Goal: Information Seeking & Learning: Learn about a topic

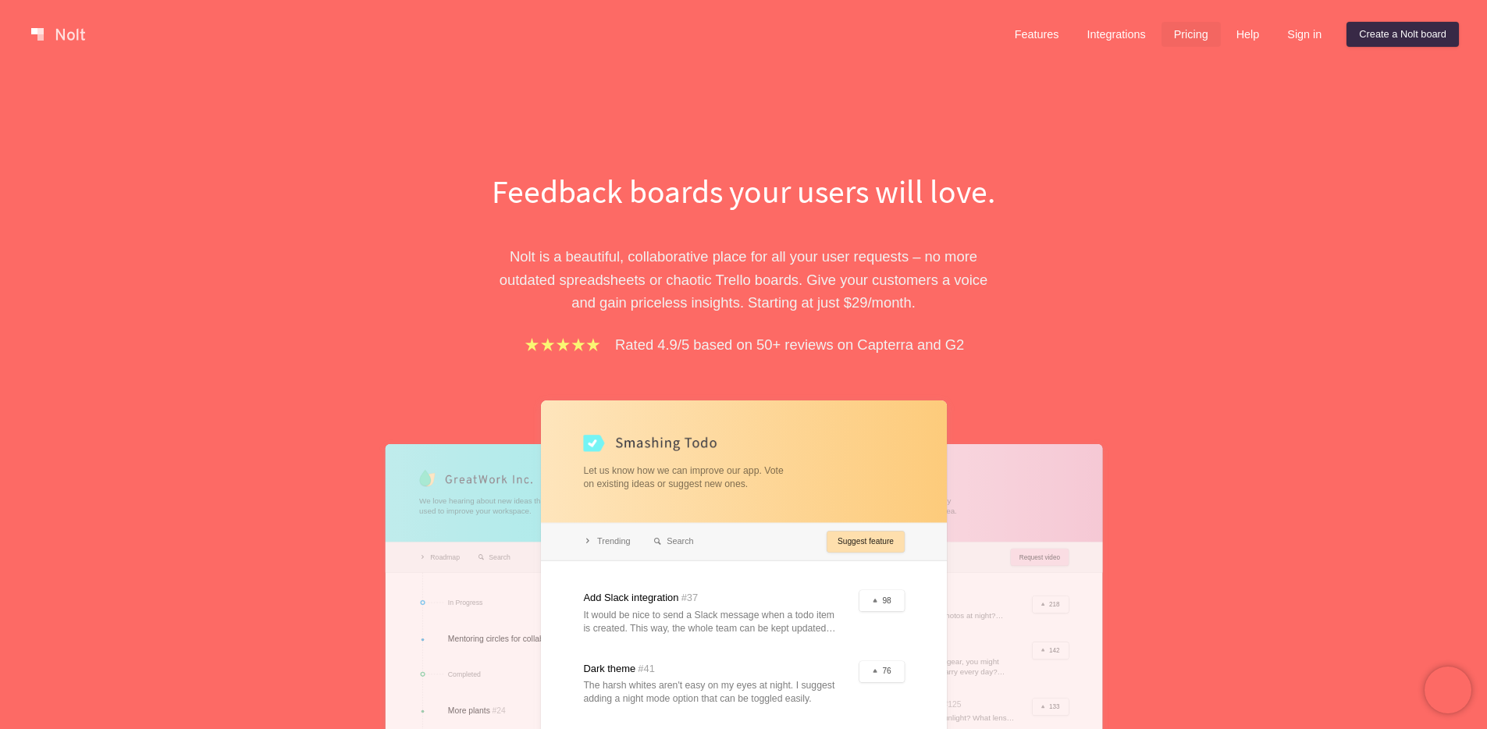
click at [1166, 44] on link "Pricing" at bounding box center [1190, 34] width 59 height 25
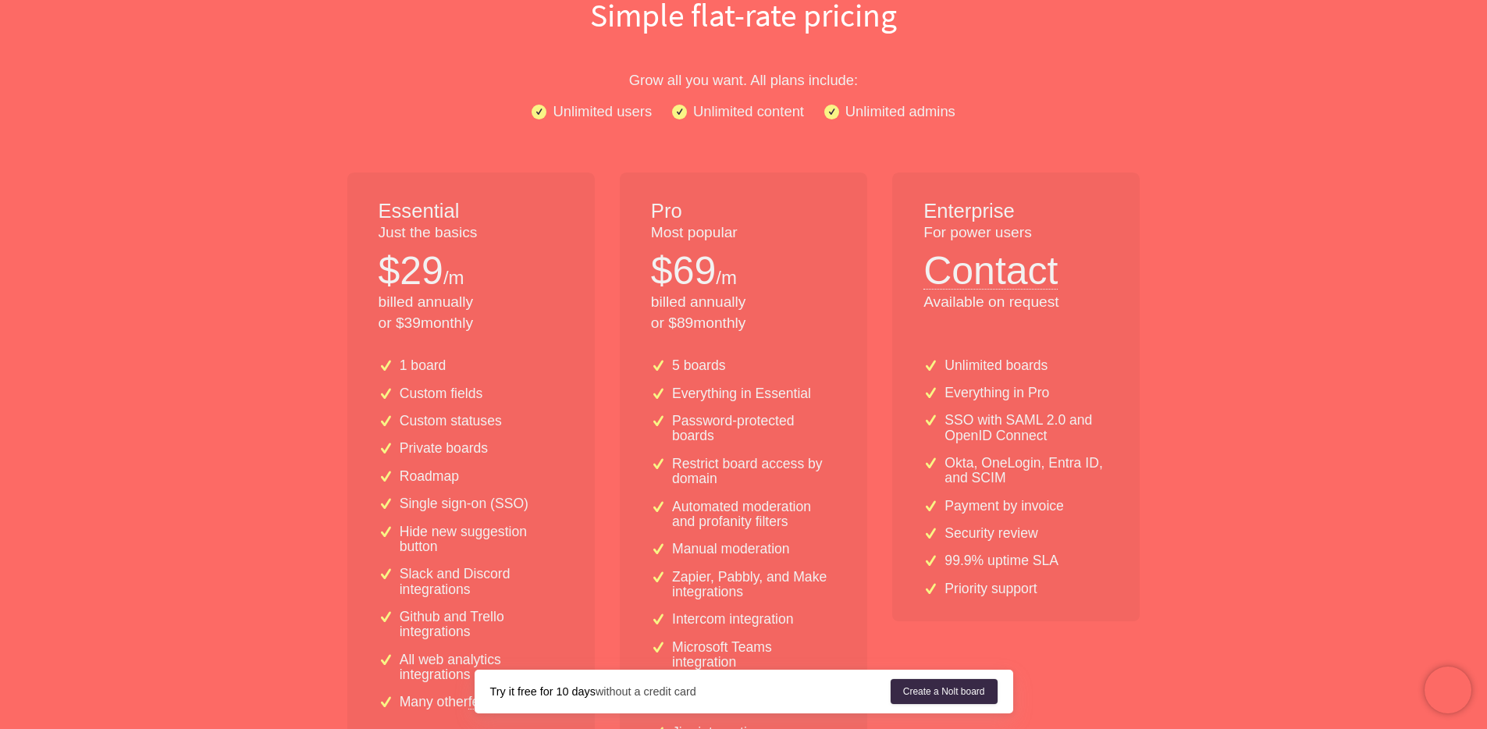
scroll to position [179, 0]
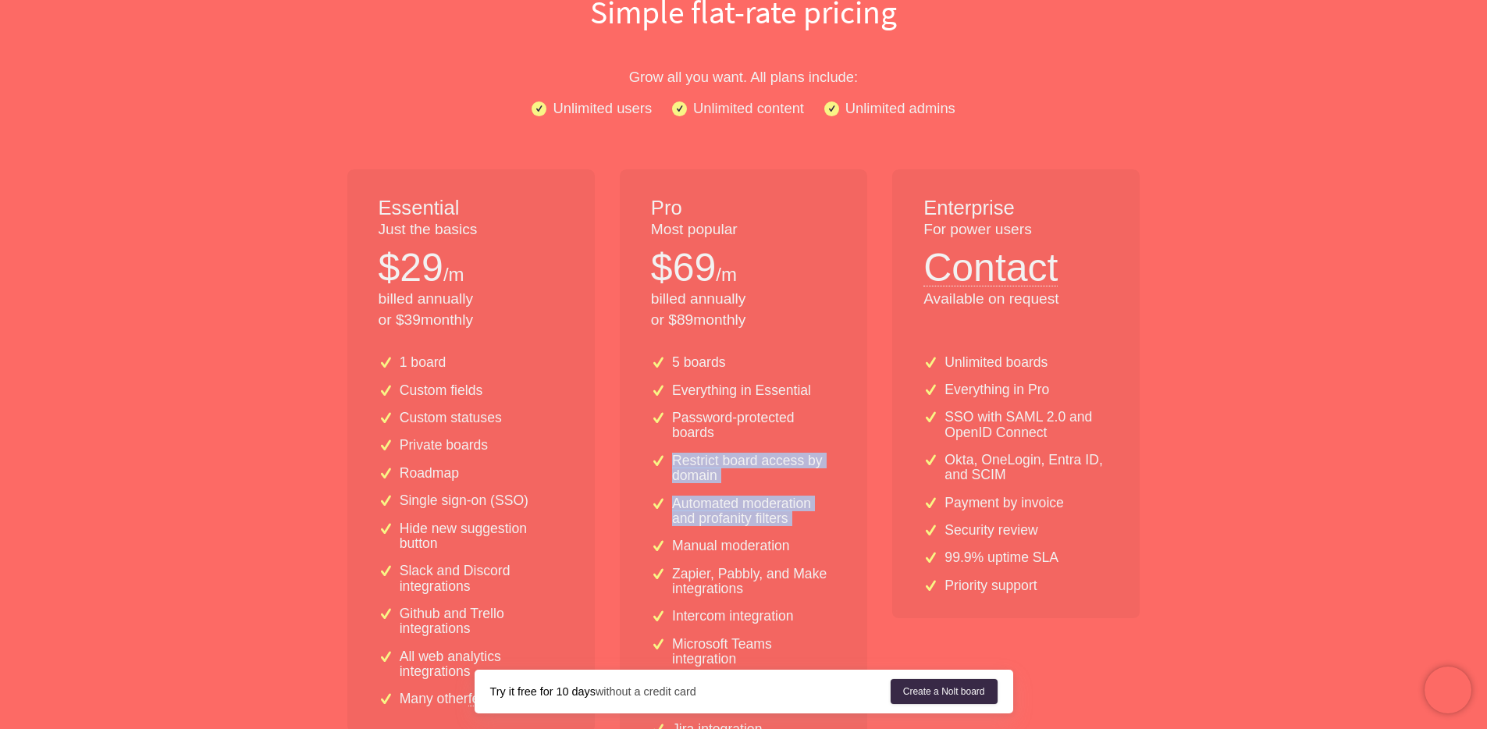
drag, startPoint x: 849, startPoint y: 442, endPoint x: 847, endPoint y: 535, distance: 92.9
click at [847, 535] on div "5 boards Everything in Essential Password-protected boards Restrict board acces…" at bounding box center [743, 616] width 247 height 547
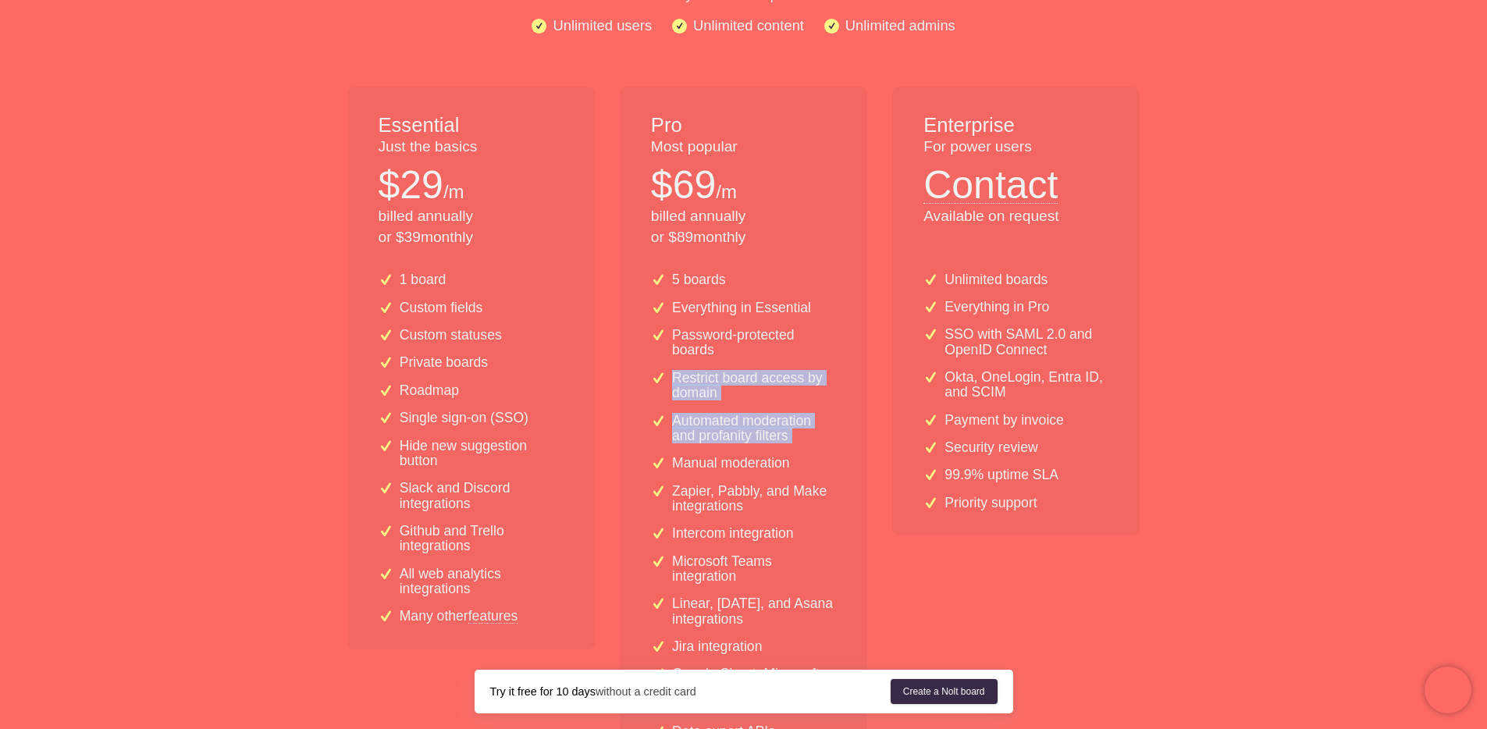
scroll to position [258, 0]
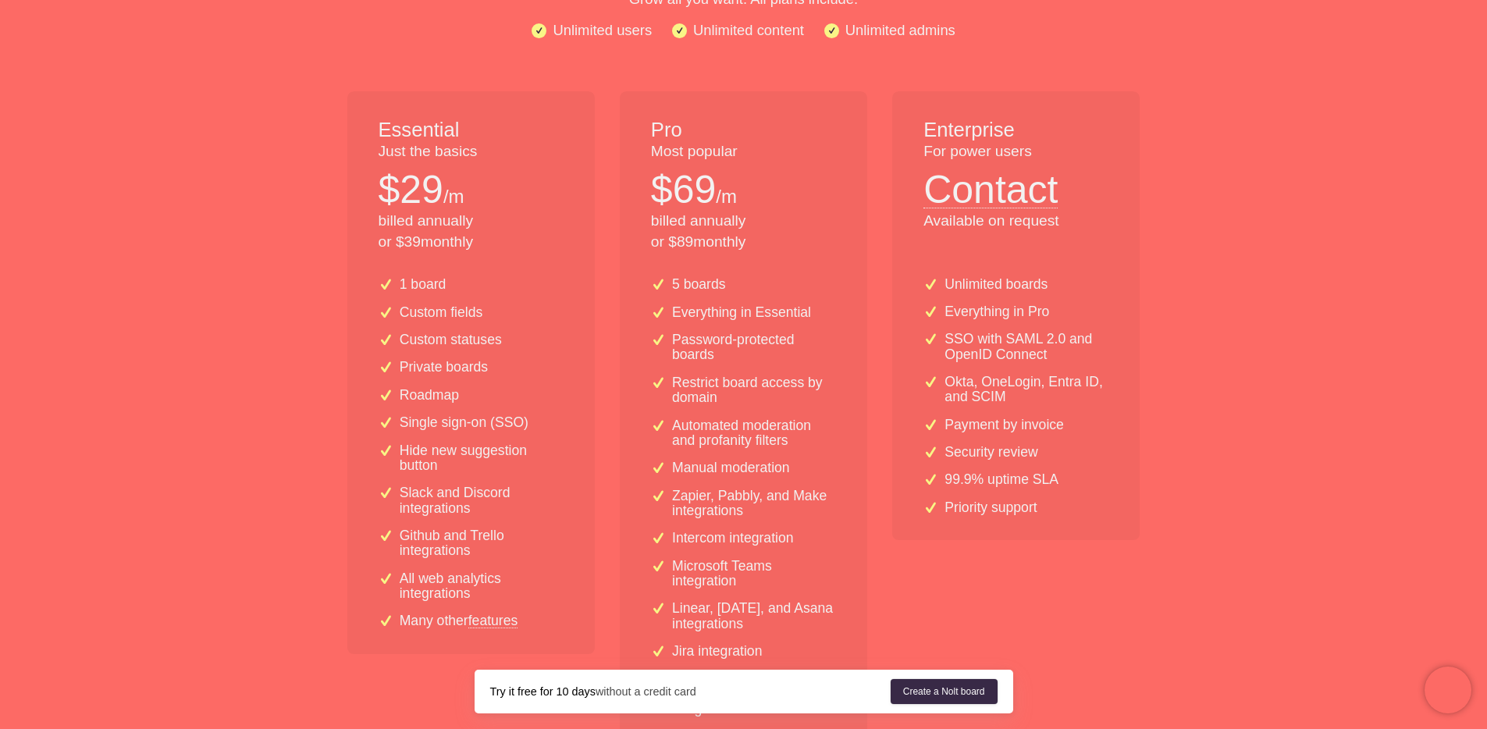
click at [1052, 376] on p "Okta, OneLogin, Entra ID, and SCIM" at bounding box center [1026, 390] width 164 height 30
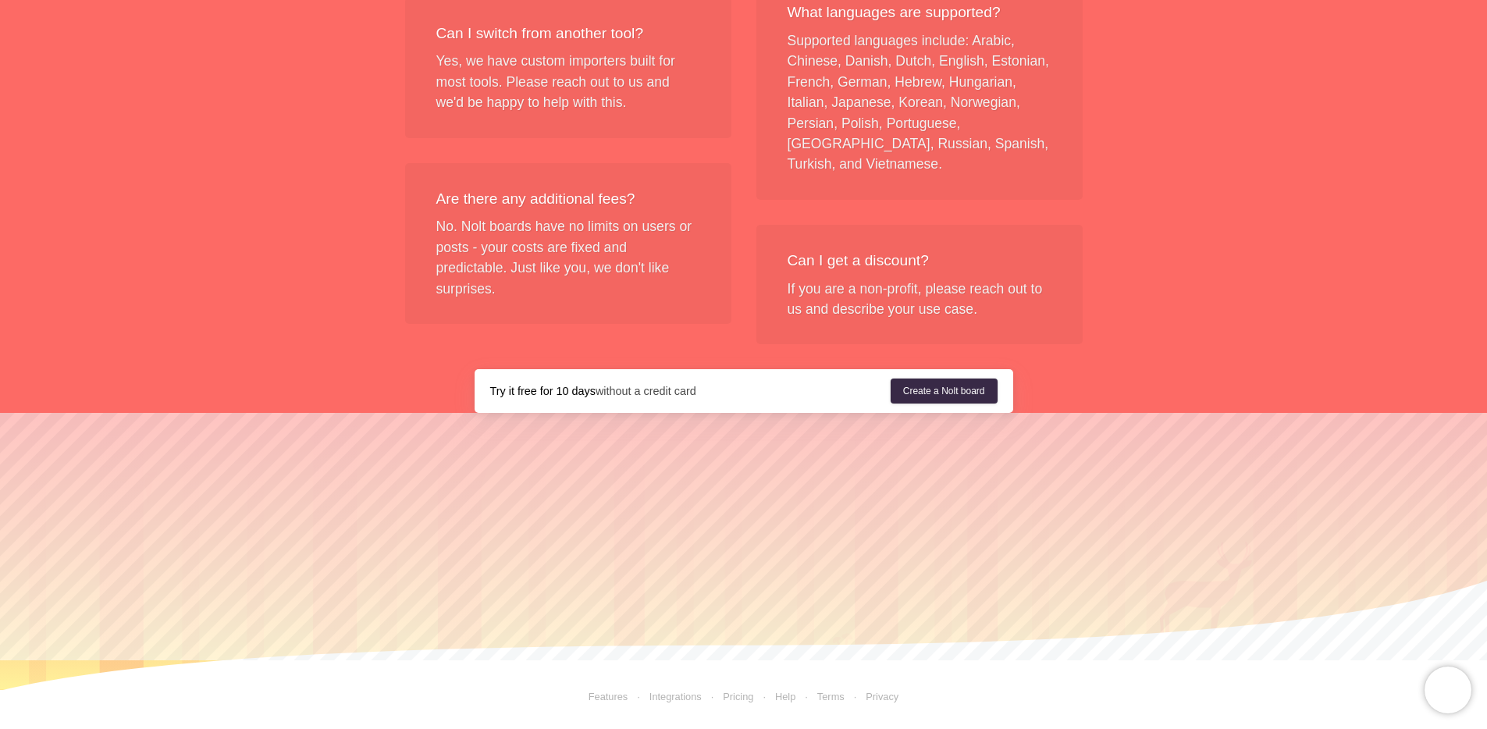
scroll to position [0, 0]
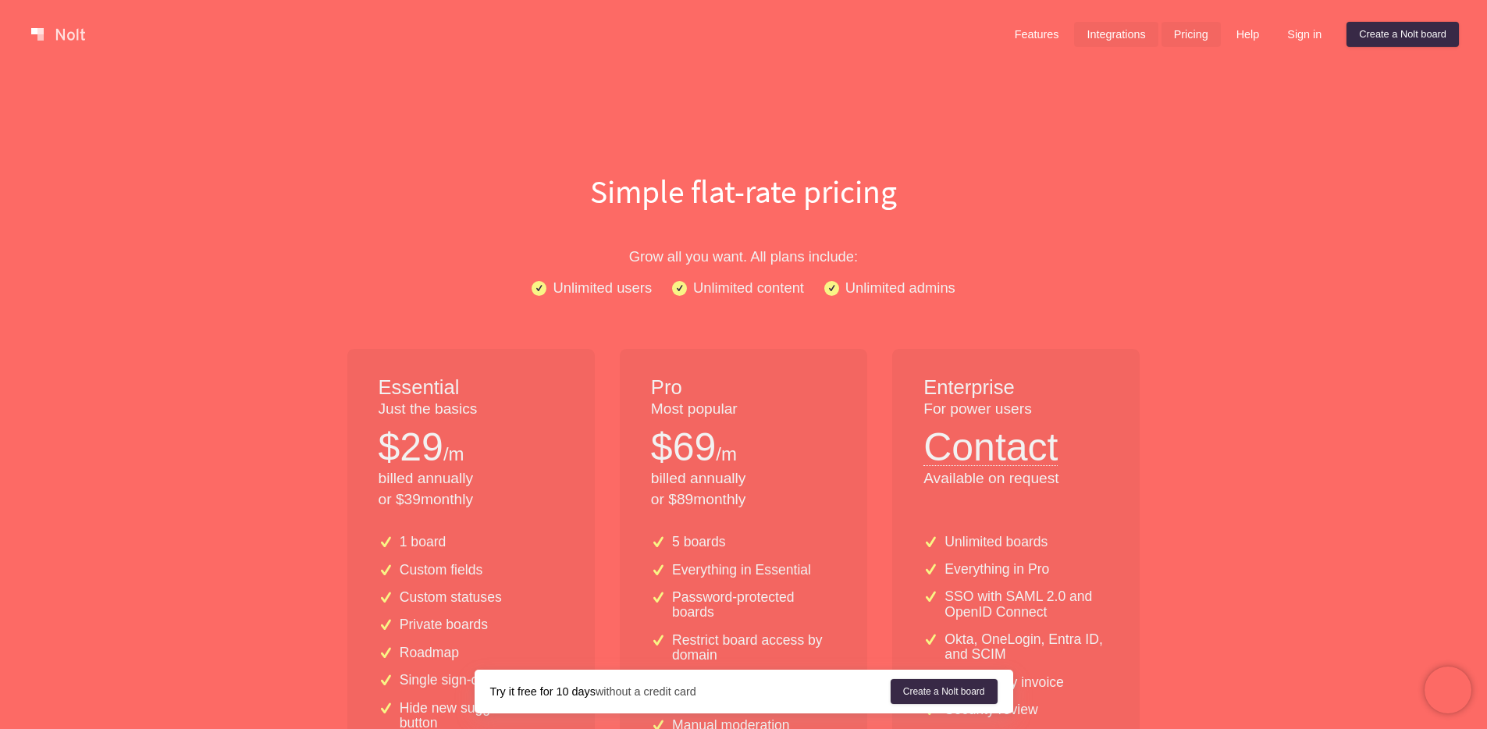
click at [1114, 30] on link "Integrations" at bounding box center [1116, 34] width 84 height 25
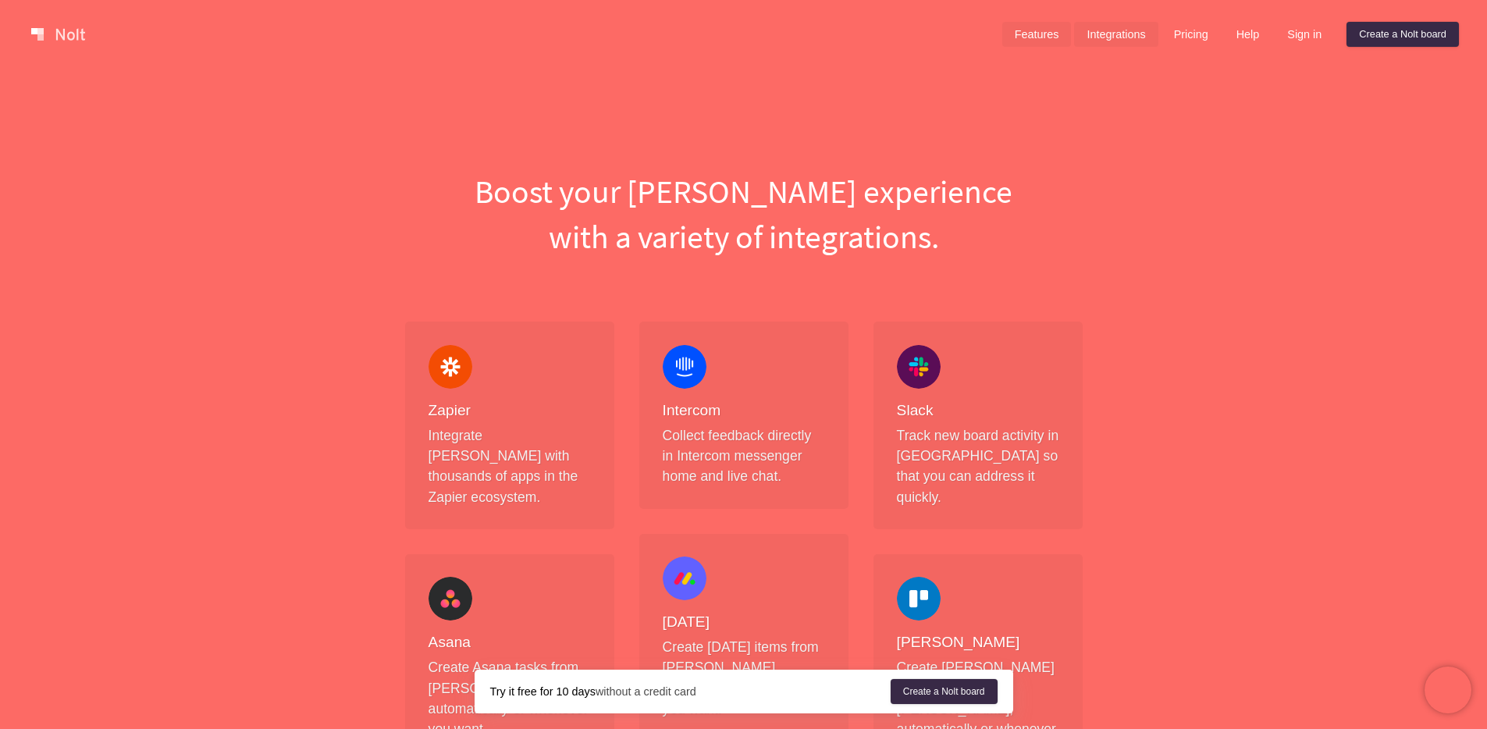
click at [1028, 22] on link "Features" at bounding box center [1036, 34] width 69 height 25
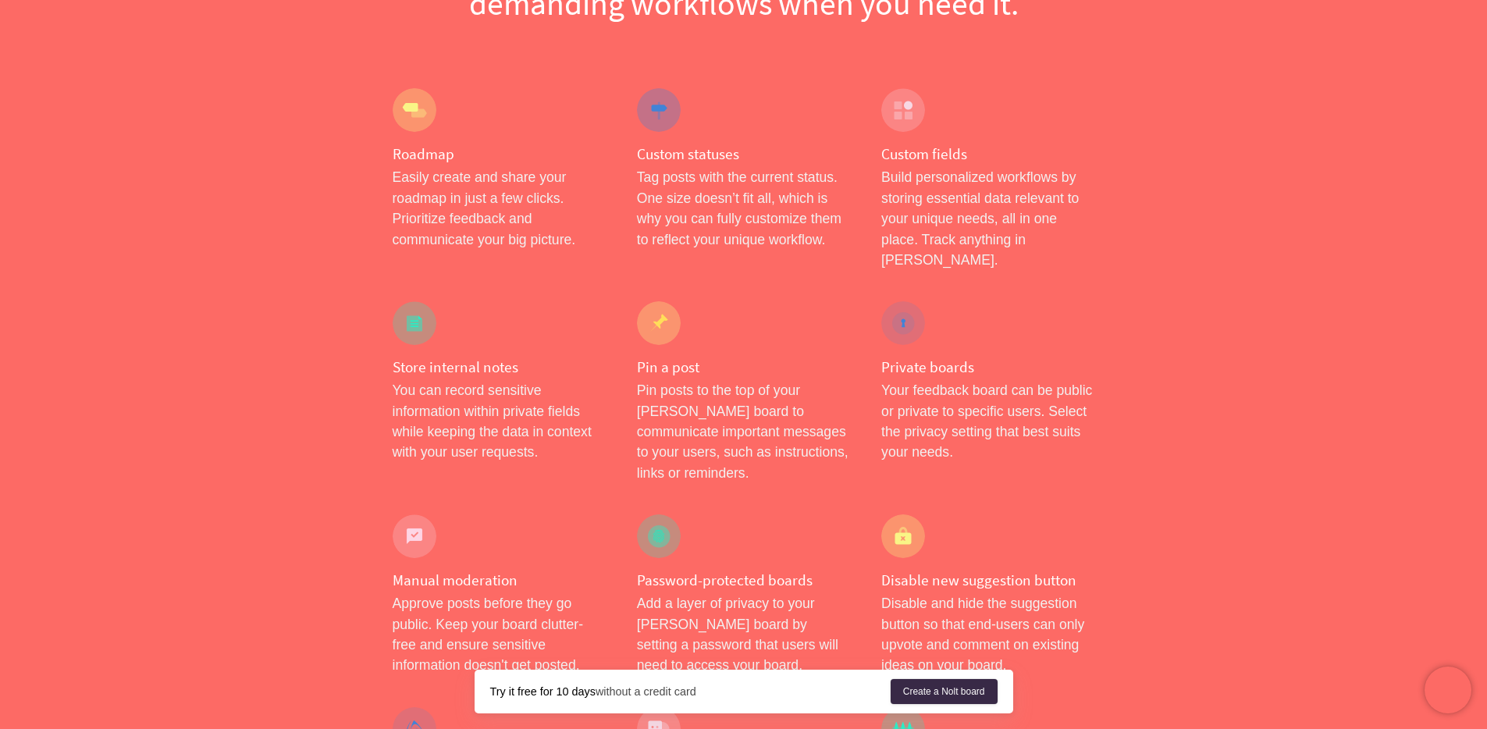
scroll to position [234, 0]
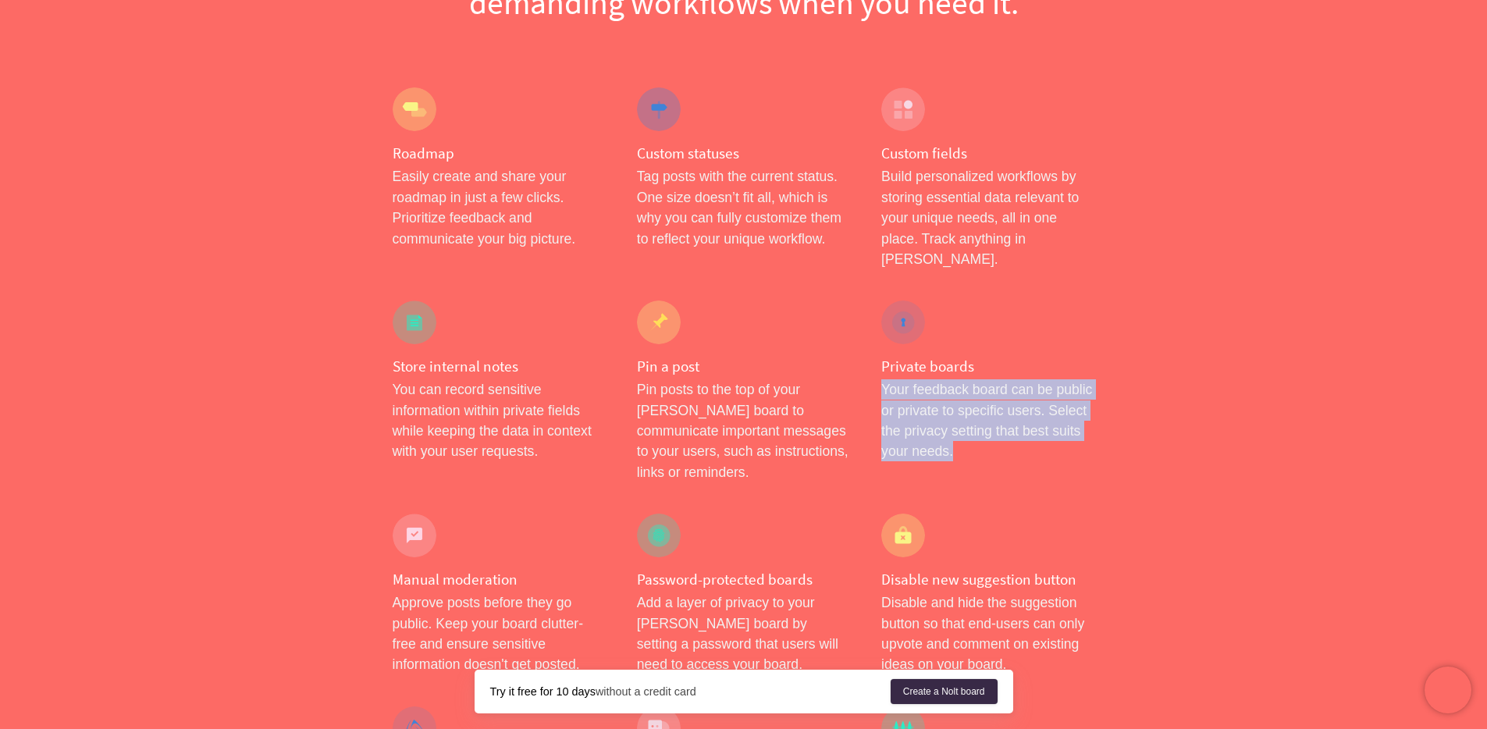
drag, startPoint x: 1029, startPoint y: 375, endPoint x: 1054, endPoint y: 453, distance: 81.9
click at [1054, 453] on div "Private boards Your feedback board can be public or private to specific users. …" at bounding box center [988, 391] width 244 height 213
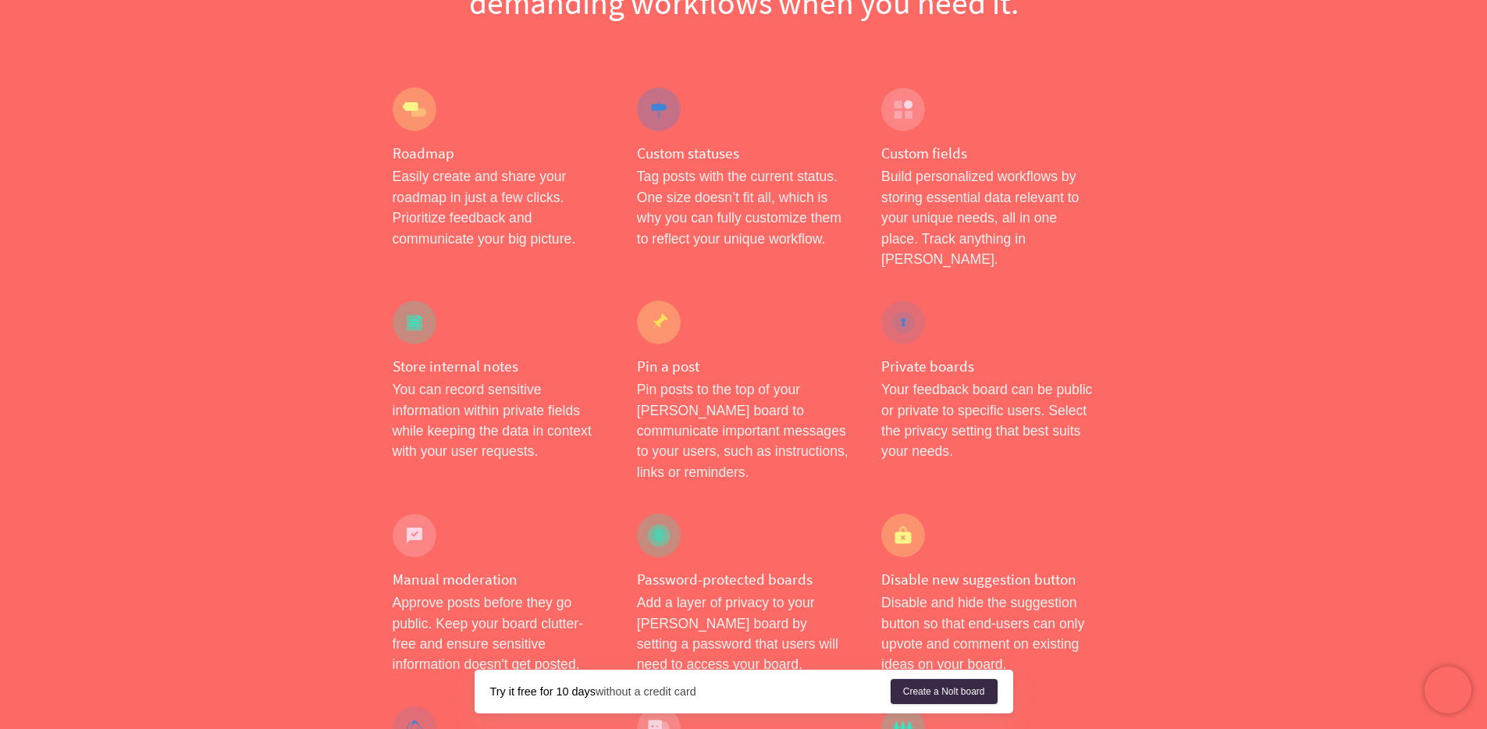
click at [1054, 453] on div "Private boards Your feedback board can be public or private to specific users. …" at bounding box center [988, 391] width 244 height 213
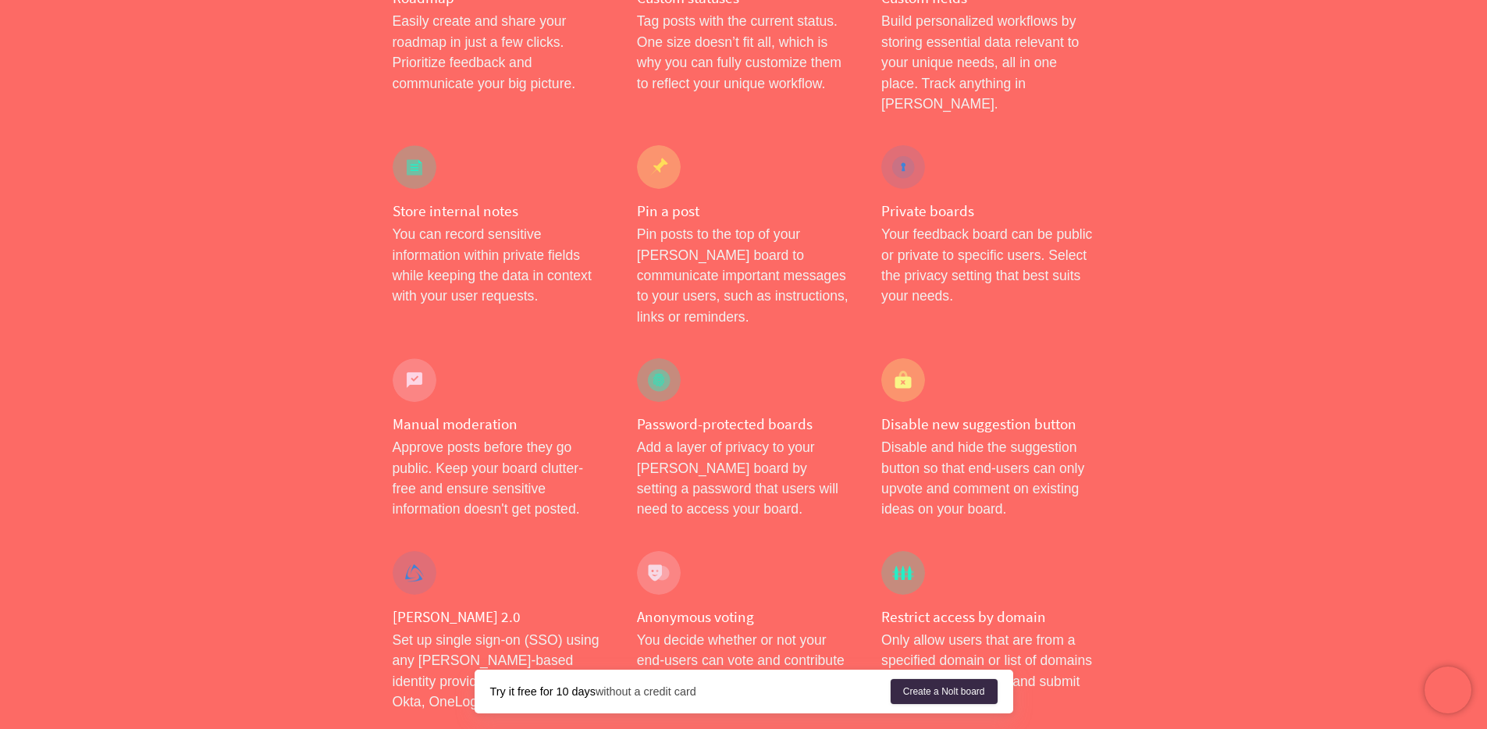
scroll to position [390, 0]
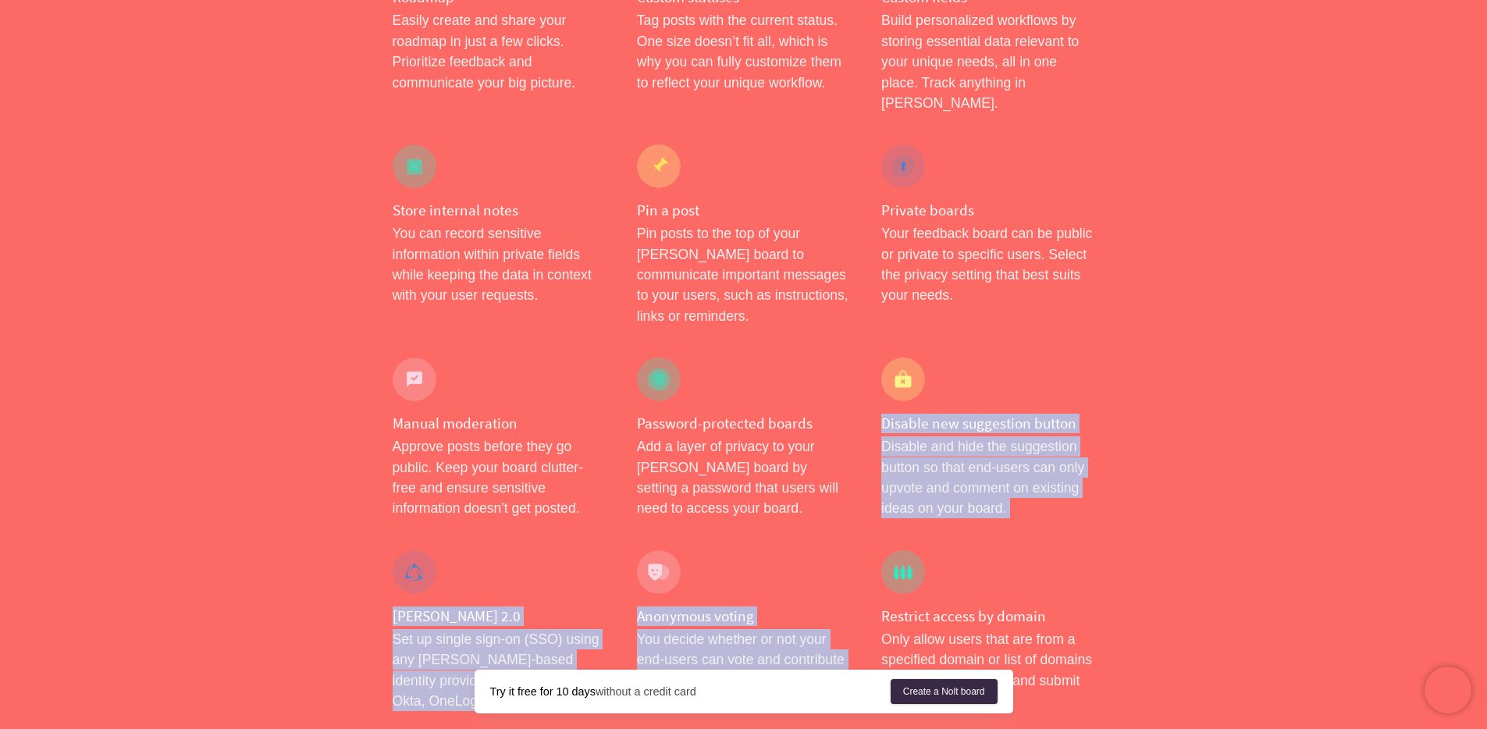
drag, startPoint x: 1082, startPoint y: 355, endPoint x: 1105, endPoint y: 520, distance: 166.2
click at [1106, 535] on div "Restrict access by domain Only allow users that are from a specified domain or …" at bounding box center [988, 631] width 244 height 193
drag, startPoint x: 1118, startPoint y: 502, endPoint x: 1113, endPoint y: 315, distance: 186.6
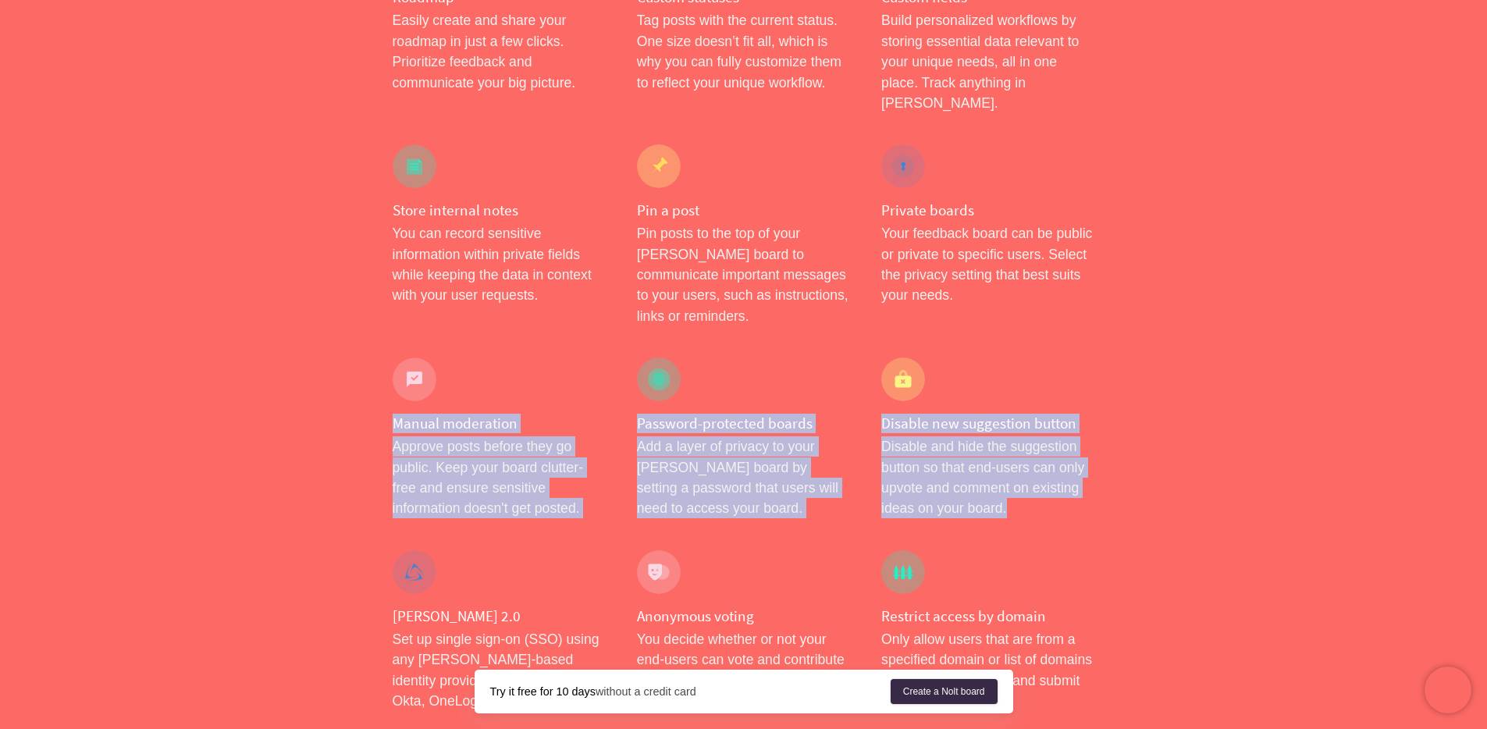
drag, startPoint x: 1098, startPoint y: 301, endPoint x: 1084, endPoint y: 477, distance: 176.2
click at [1084, 477] on p "Disable and hide the suggestion button so that end-users can only upvote and co…" at bounding box center [987, 477] width 213 height 83
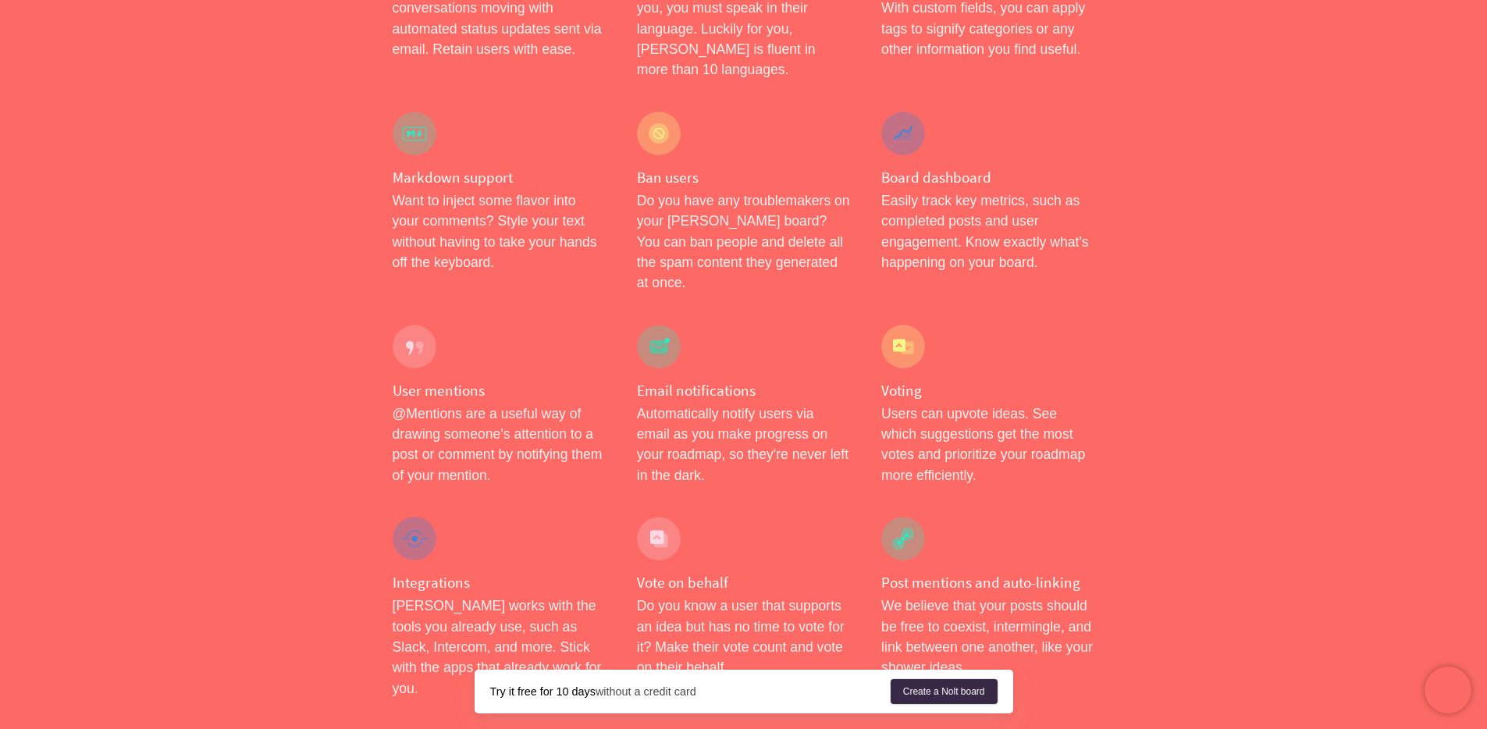
scroll to position [0, 0]
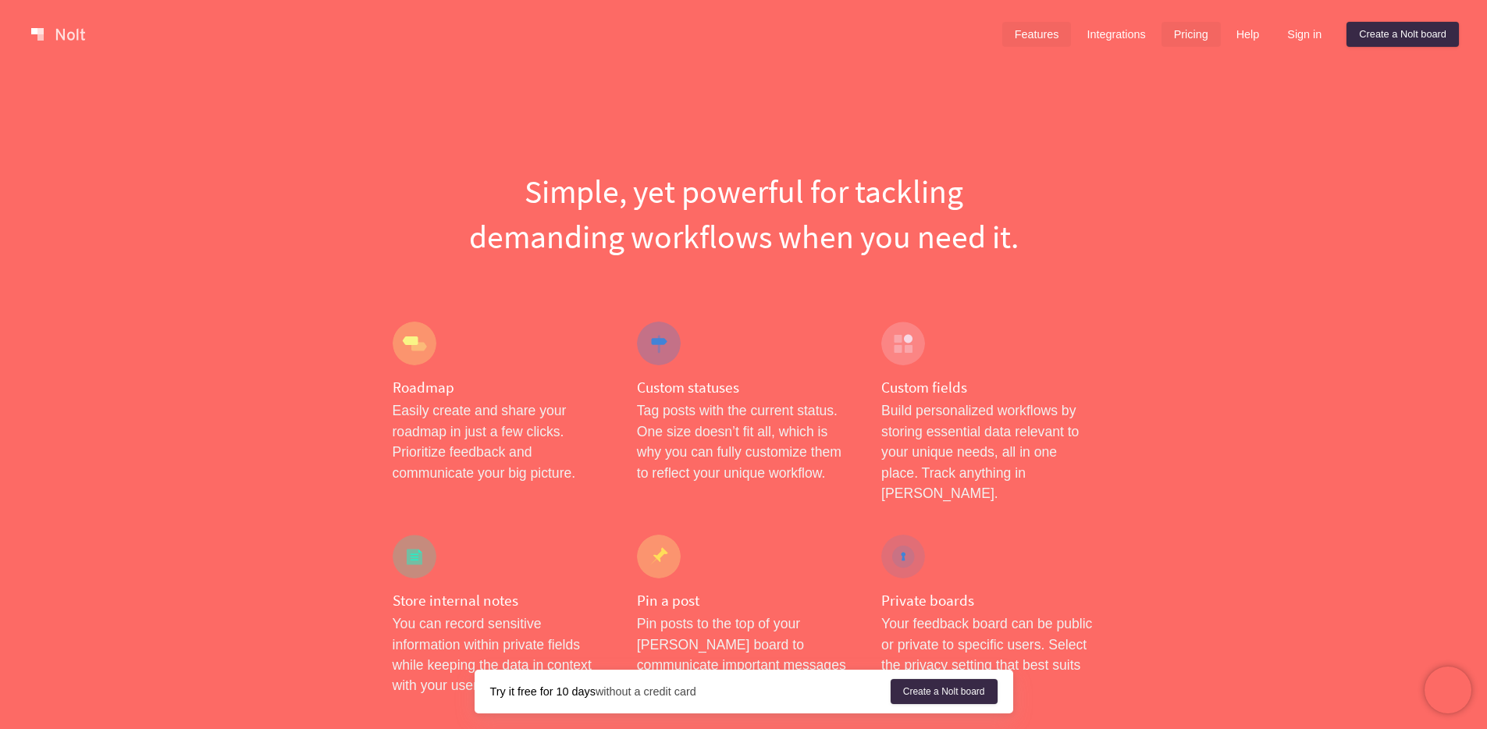
click at [1205, 28] on link "Pricing" at bounding box center [1190, 34] width 59 height 25
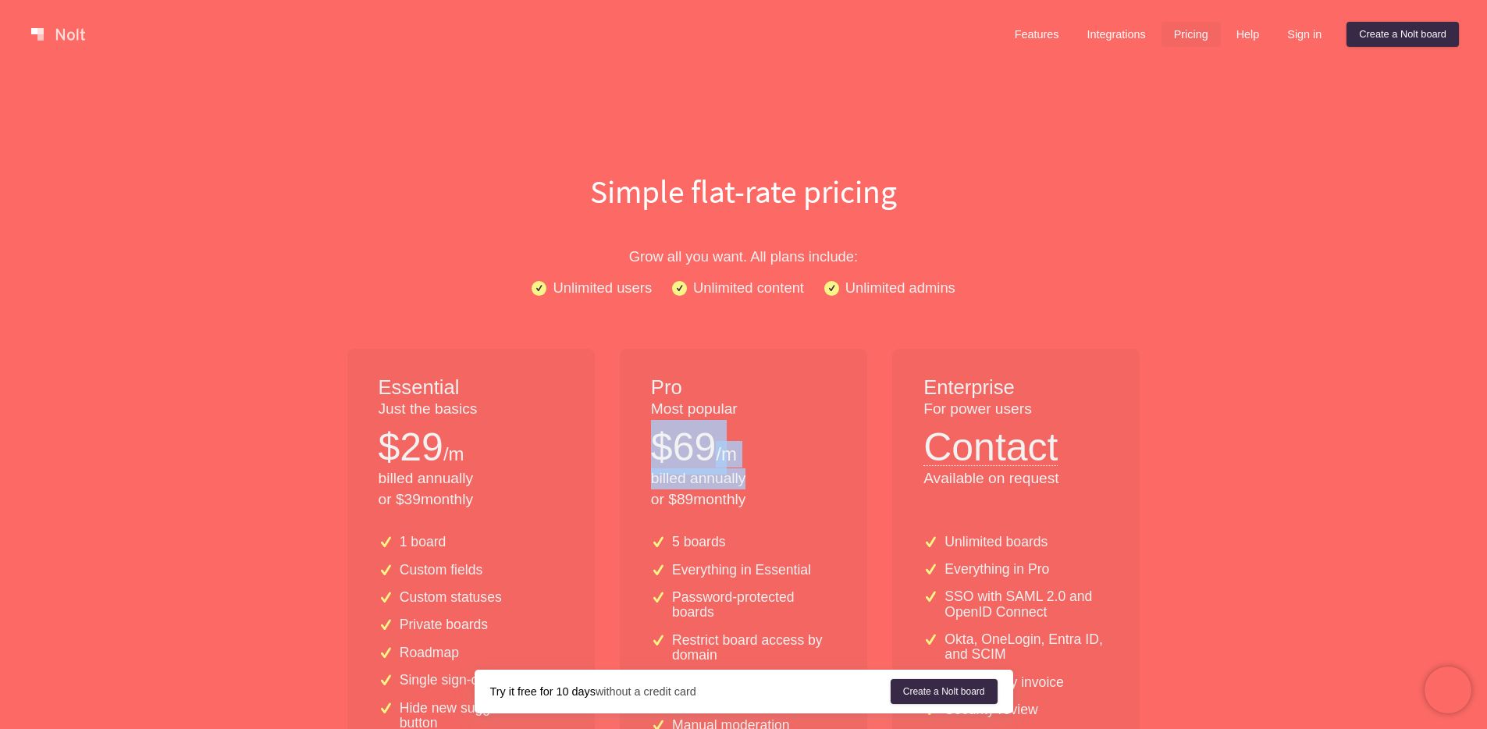
drag, startPoint x: 634, startPoint y: 428, endPoint x: 759, endPoint y: 489, distance: 137.9
click at [759, 489] on div "Pro Most popular $ 69 /m billed annually or $ 89 monthly" at bounding box center [743, 435] width 247 height 173
click at [759, 489] on p "billed annually or $ 89 monthly" at bounding box center [743, 489] width 185 height 42
